Goal: Find specific page/section: Find specific page/section

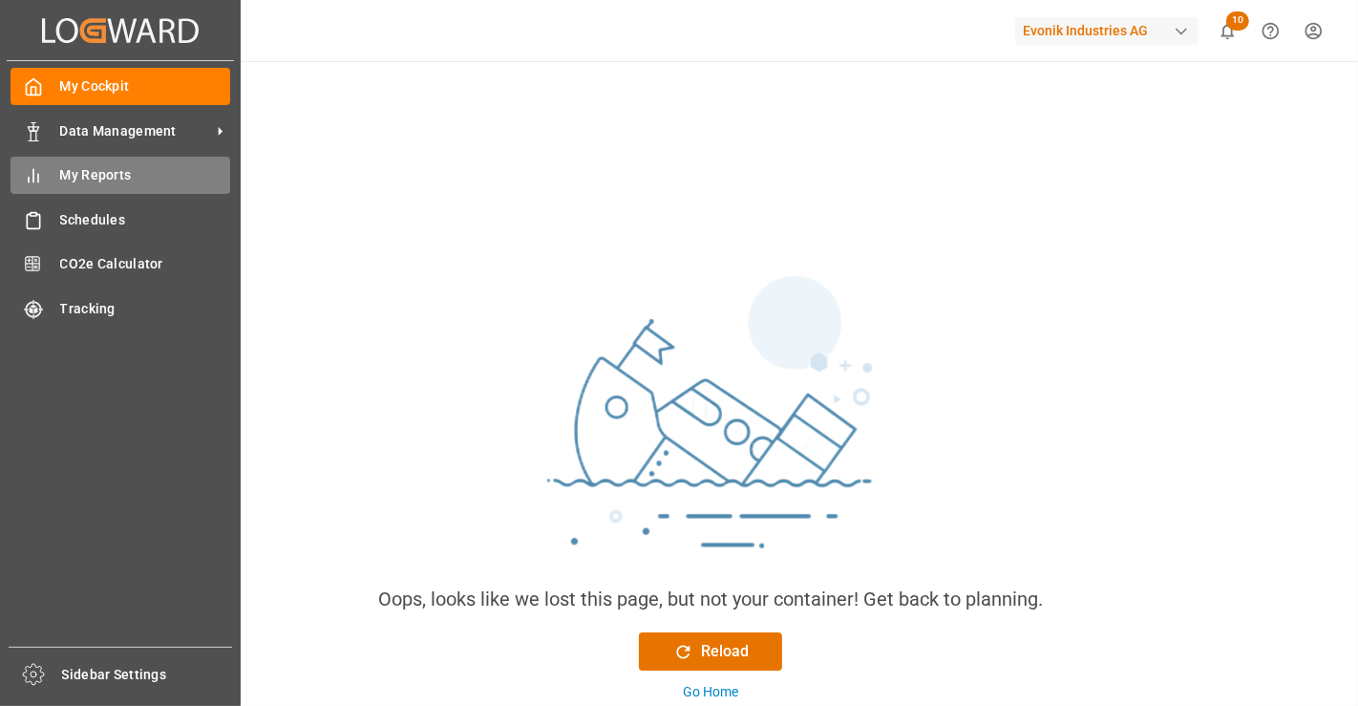
click at [40, 175] on icon at bounding box center [33, 175] width 19 height 19
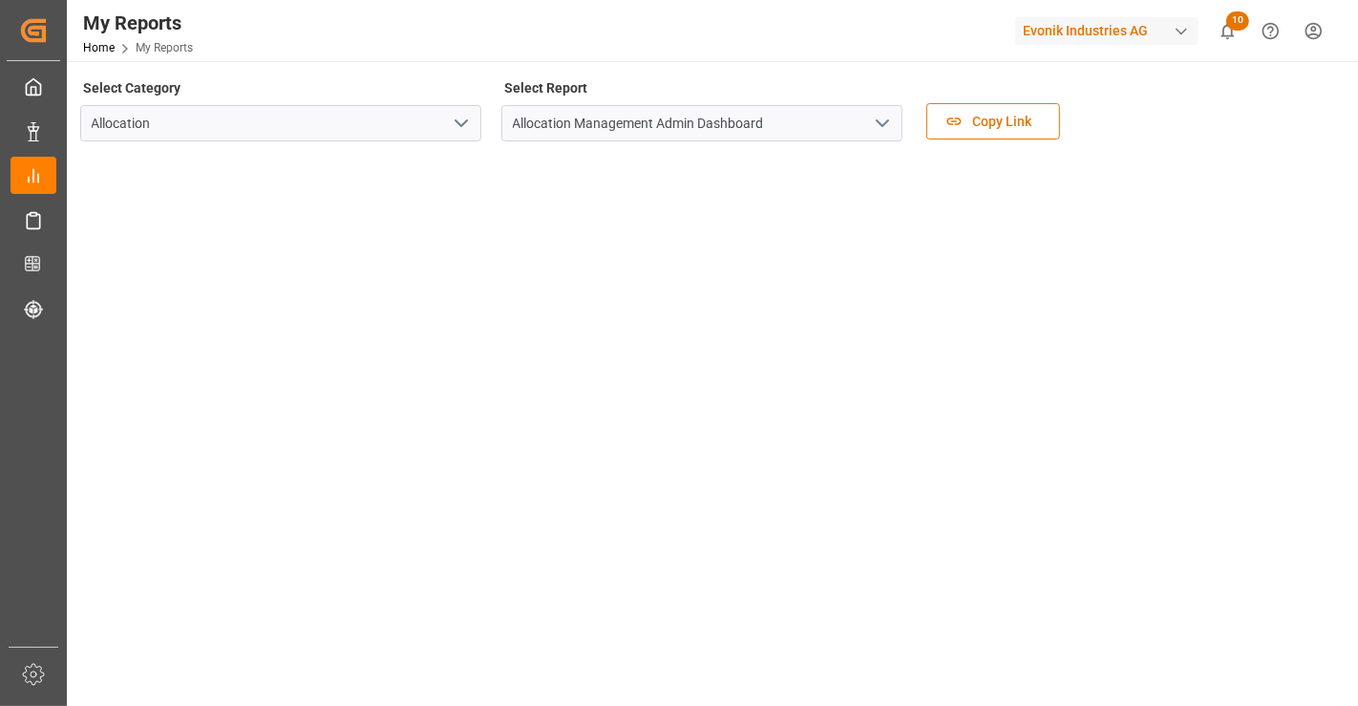
click at [893, 109] on button "open menu" at bounding box center [881, 124] width 29 height 30
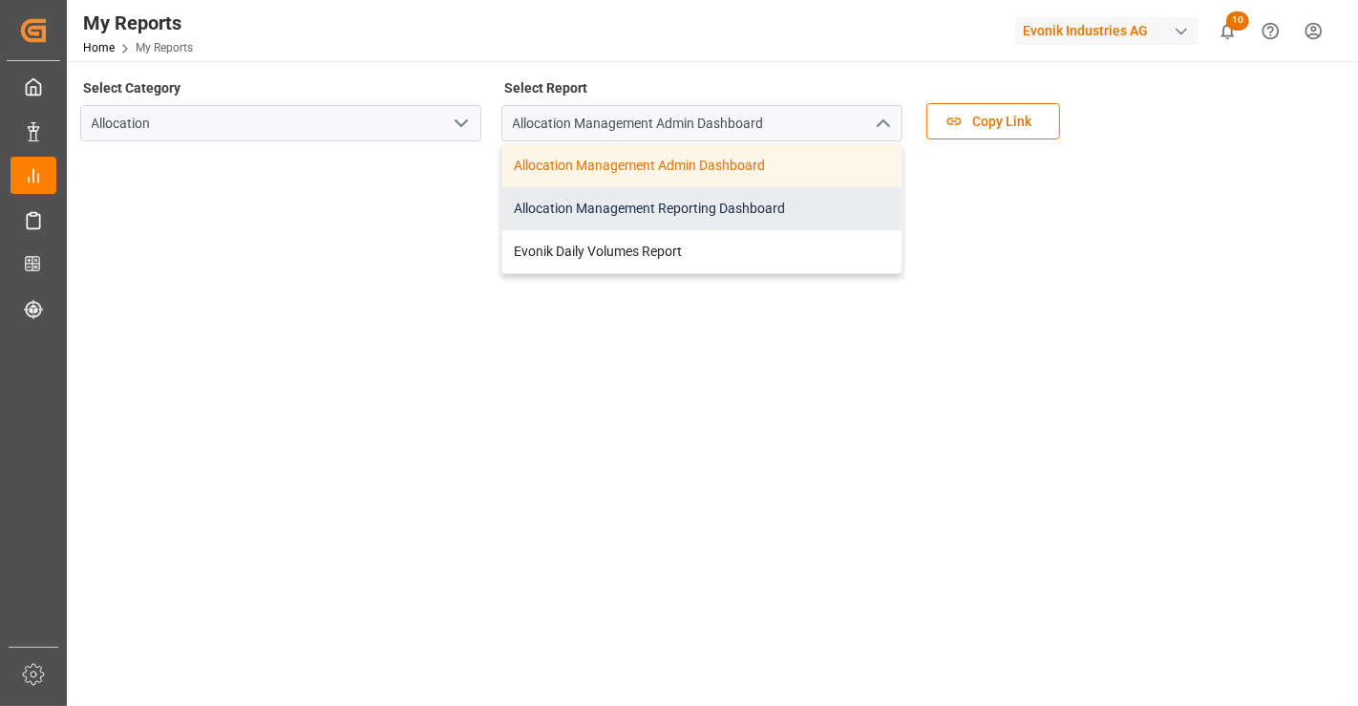
click at [790, 203] on div "Allocation Management Reporting Dashboard" at bounding box center [701, 208] width 399 height 43
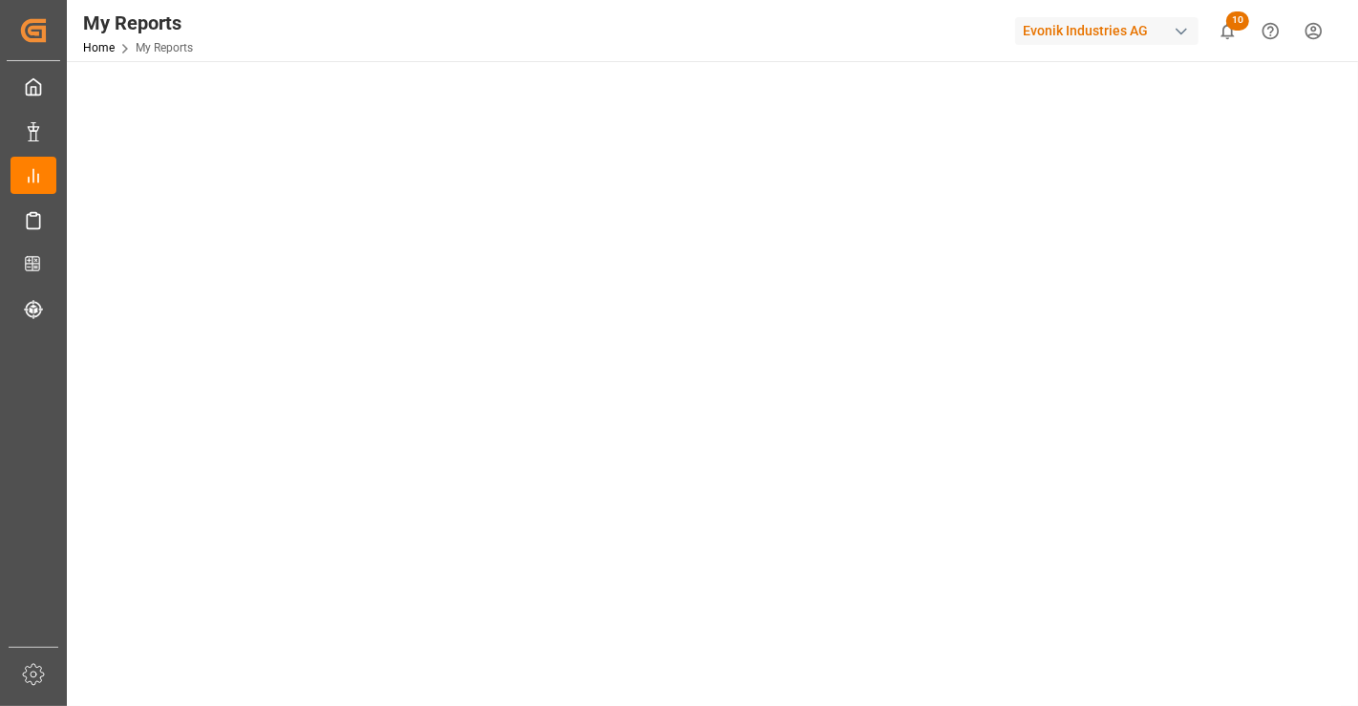
scroll to position [212, 0]
